Goal: Transaction & Acquisition: Subscribe to service/newsletter

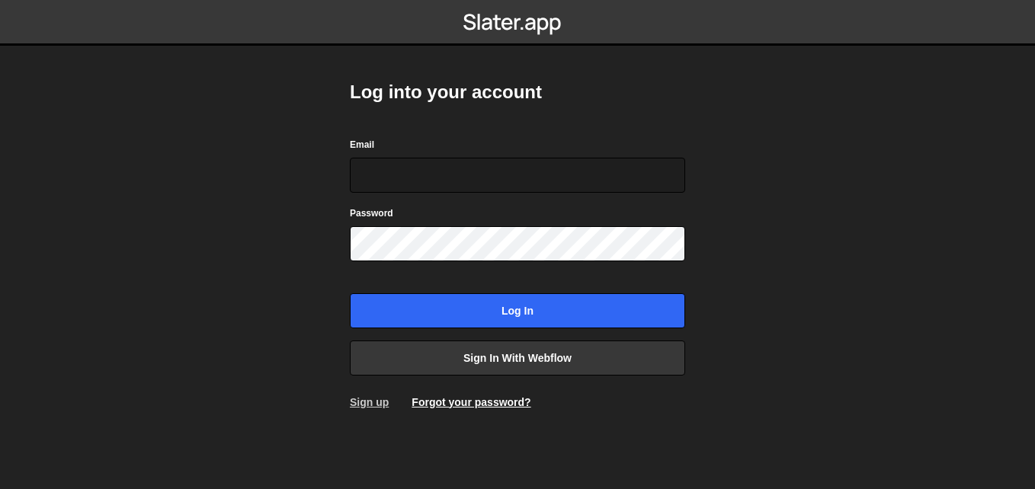
click at [367, 402] on link "Sign up" at bounding box center [369, 402] width 39 height 12
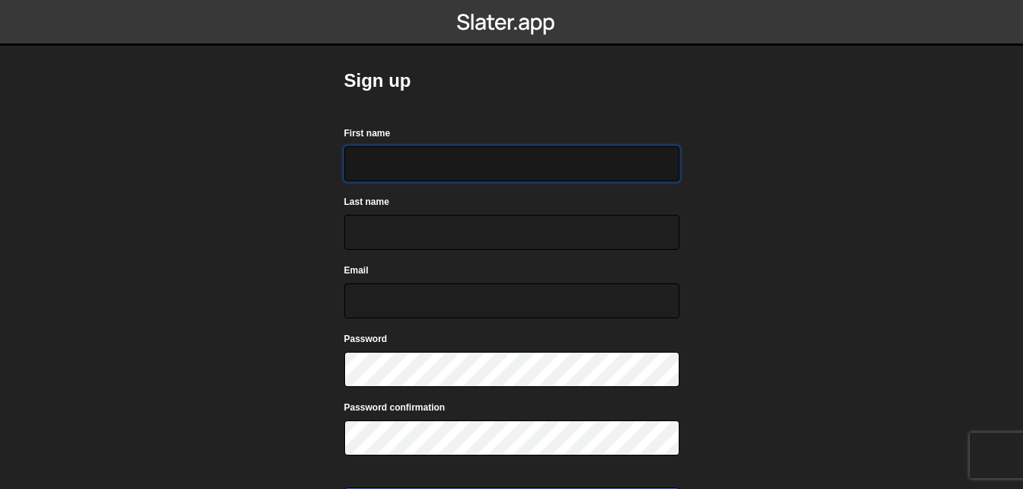
click at [358, 165] on input "First name" at bounding box center [511, 163] width 335 height 35
type input "Ankia"
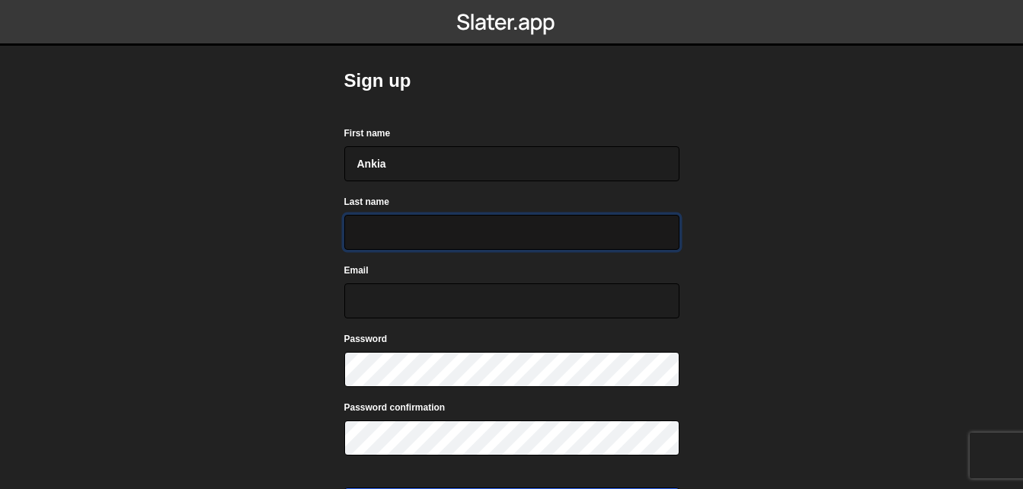
type input "Heyns"
type input "ankiaheyns@gmail.com"
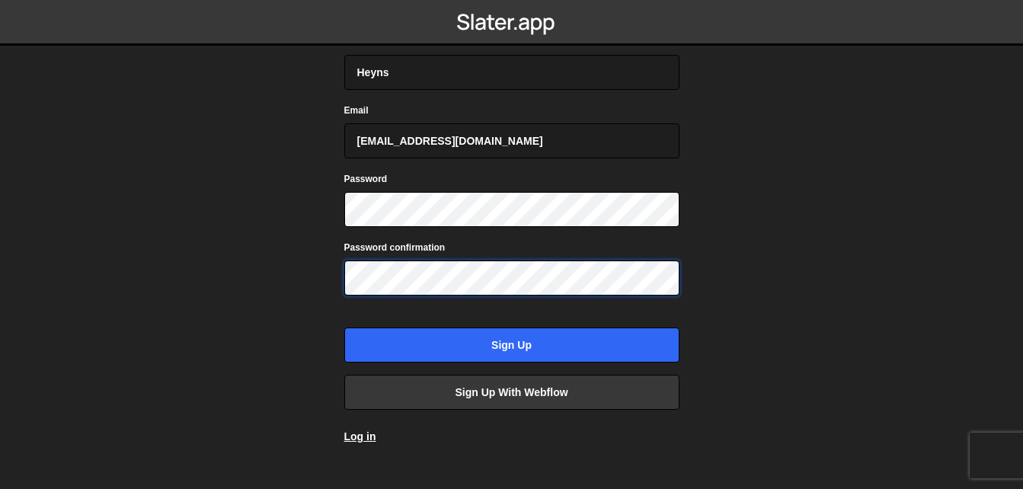
scroll to position [184, 0]
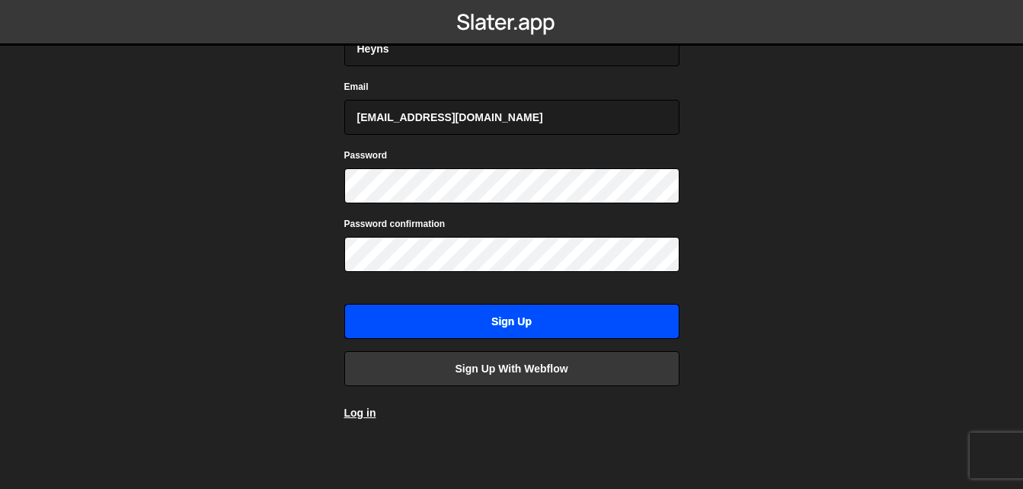
click at [555, 321] on input "Sign up" at bounding box center [511, 321] width 335 height 35
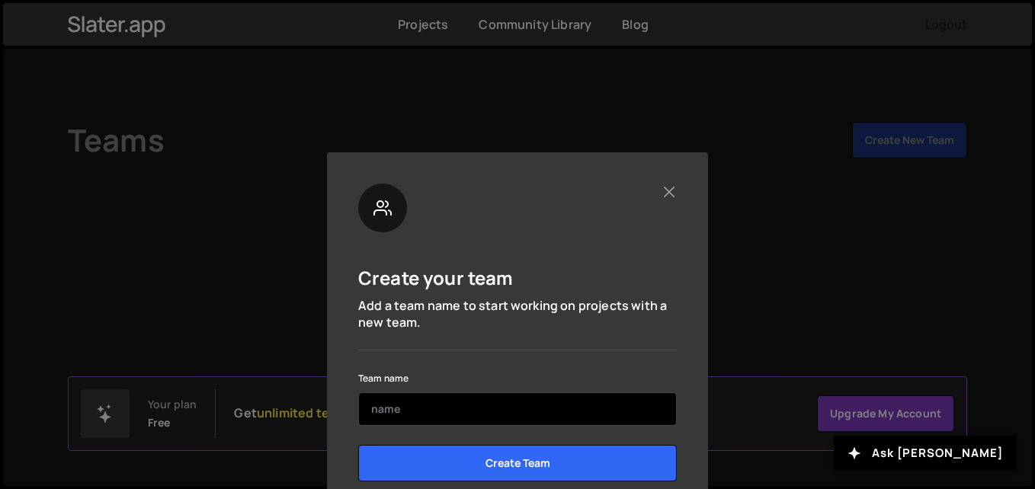
click at [414, 422] on input "text" at bounding box center [517, 409] width 319 height 34
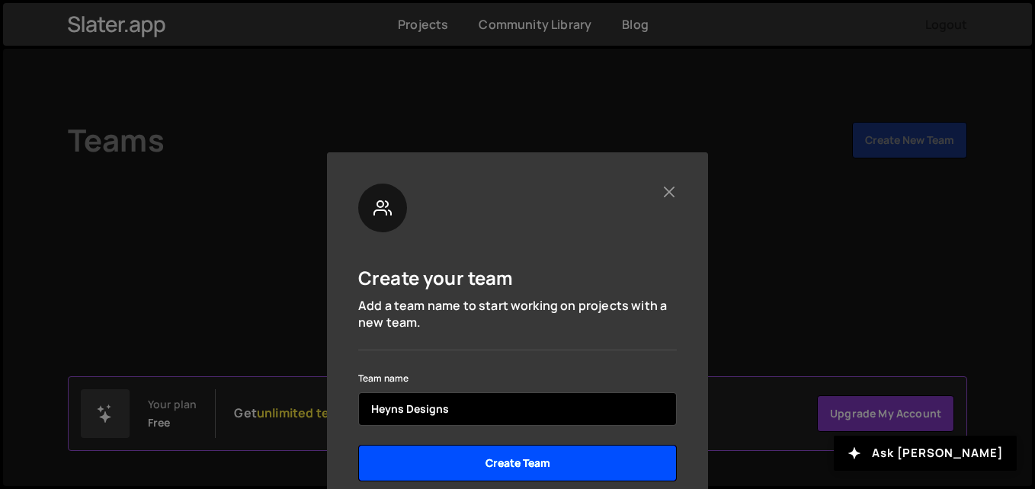
type input "Heyns Designs"
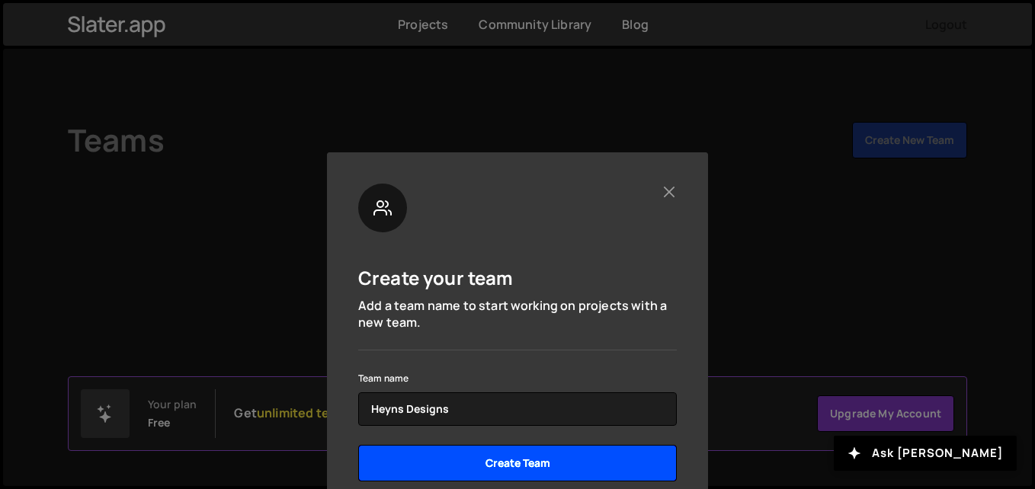
click at [431, 464] on input "Create Team" at bounding box center [517, 463] width 319 height 37
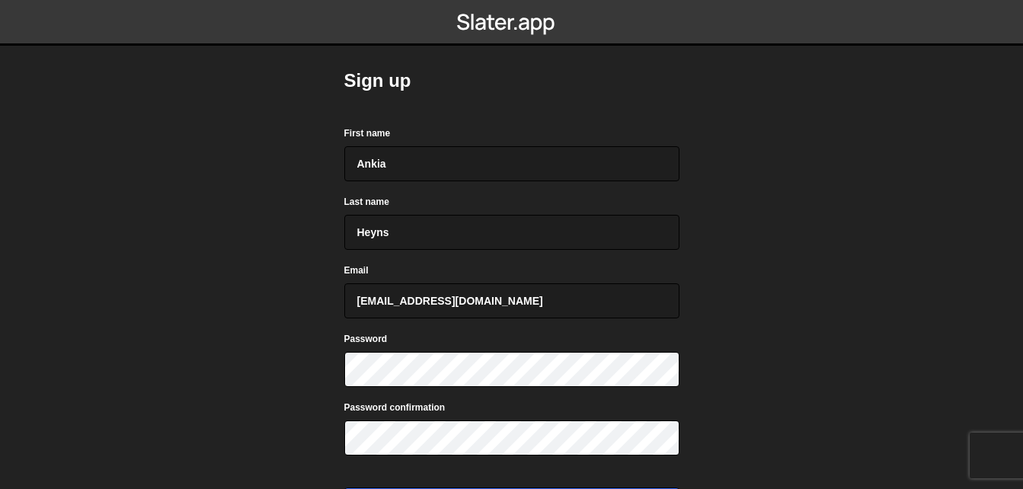
scroll to position [184, 0]
